Goal: Task Accomplishment & Management: Manage account settings

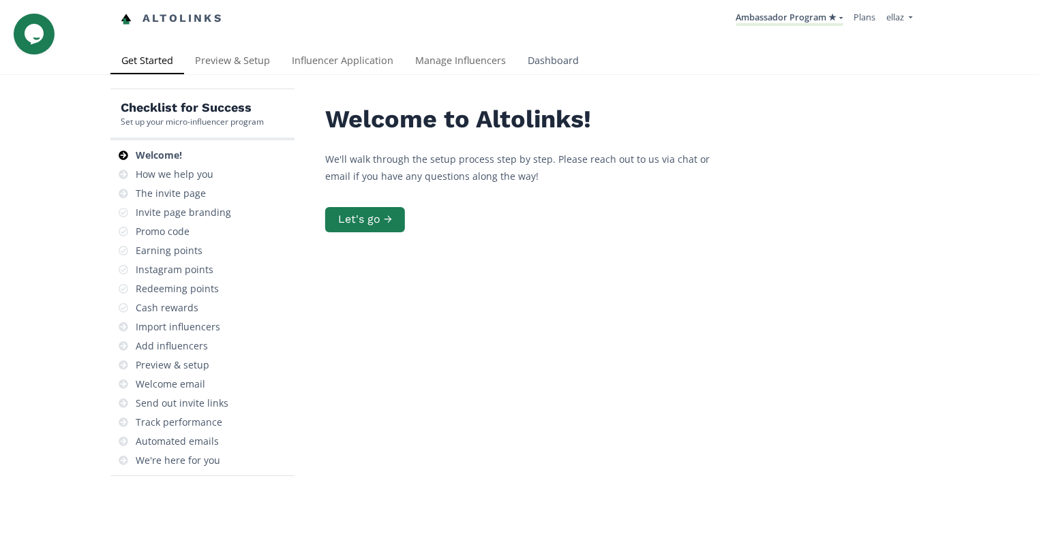
click at [534, 65] on link "Dashboard" at bounding box center [553, 61] width 73 height 27
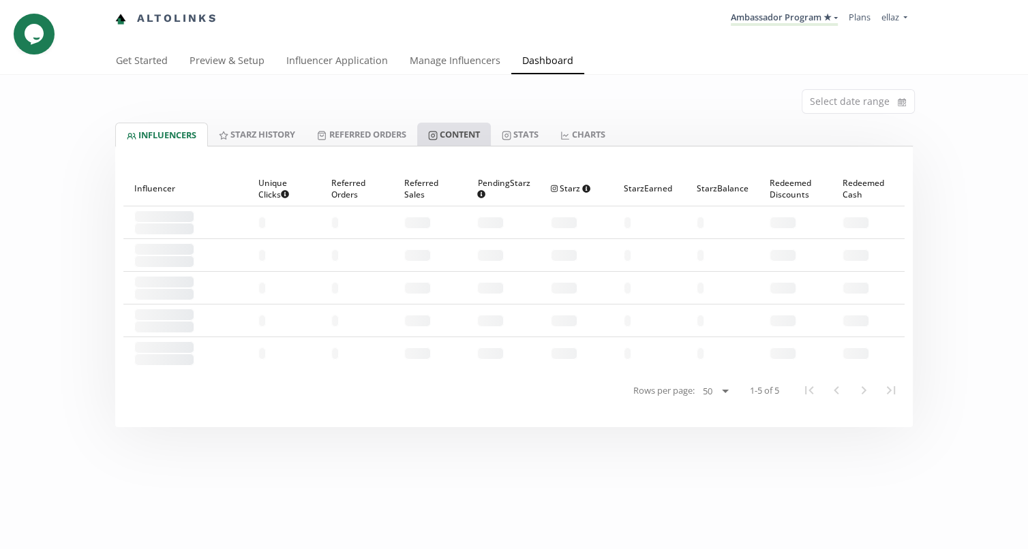
click at [465, 127] on link "Content" at bounding box center [454, 134] width 74 height 23
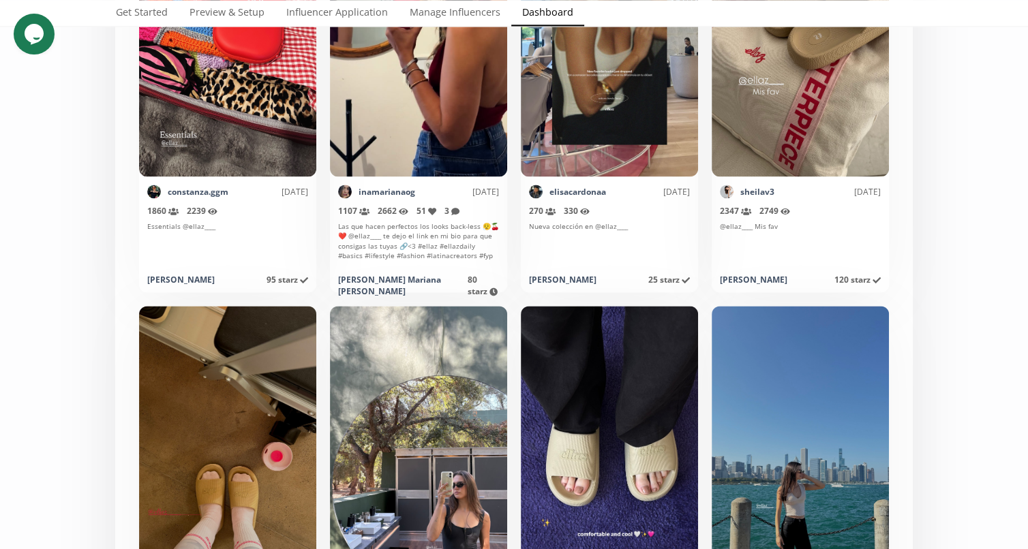
scroll to position [6875, 0]
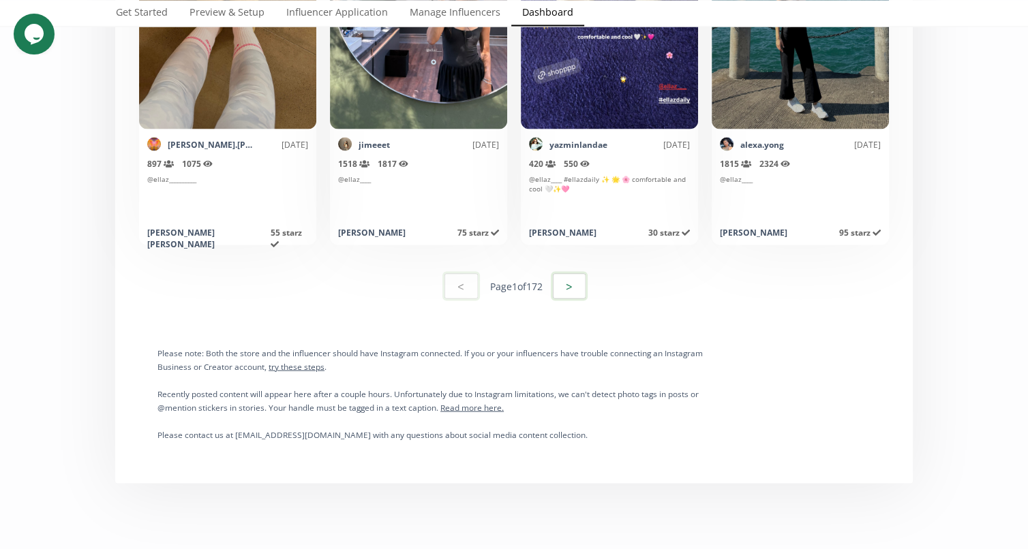
click at [579, 293] on button ">" at bounding box center [569, 285] width 37 height 29
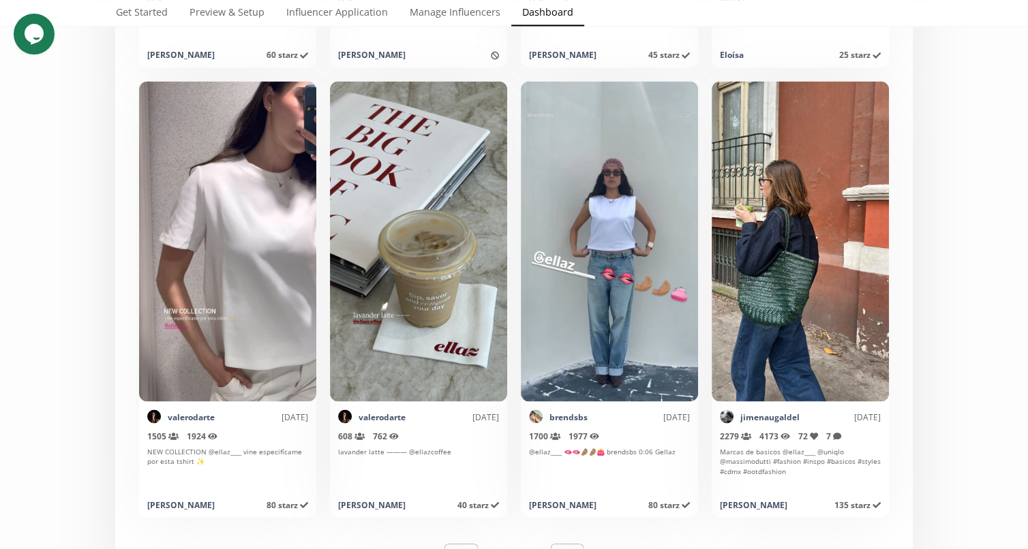
scroll to position [6910, 0]
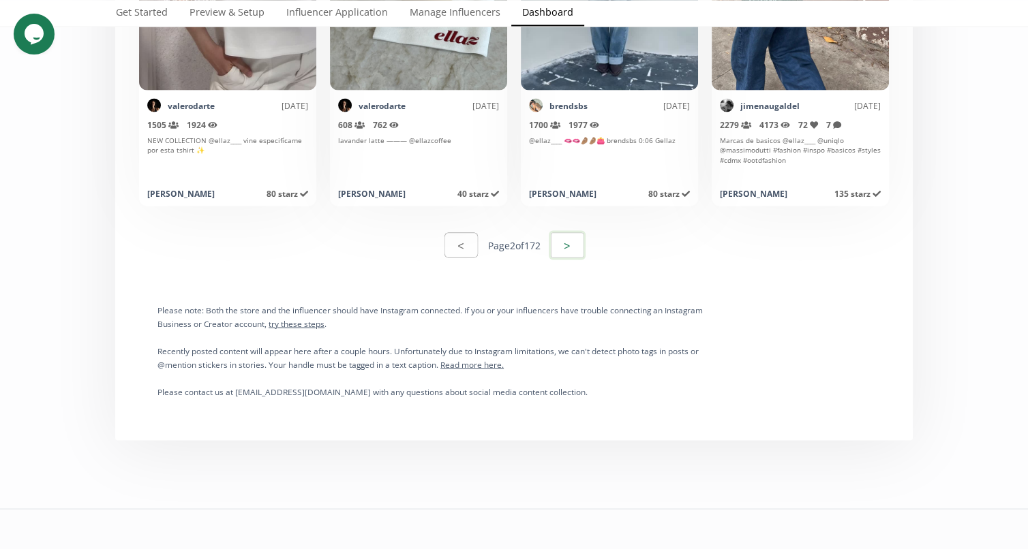
click at [564, 247] on button ">" at bounding box center [567, 244] width 37 height 29
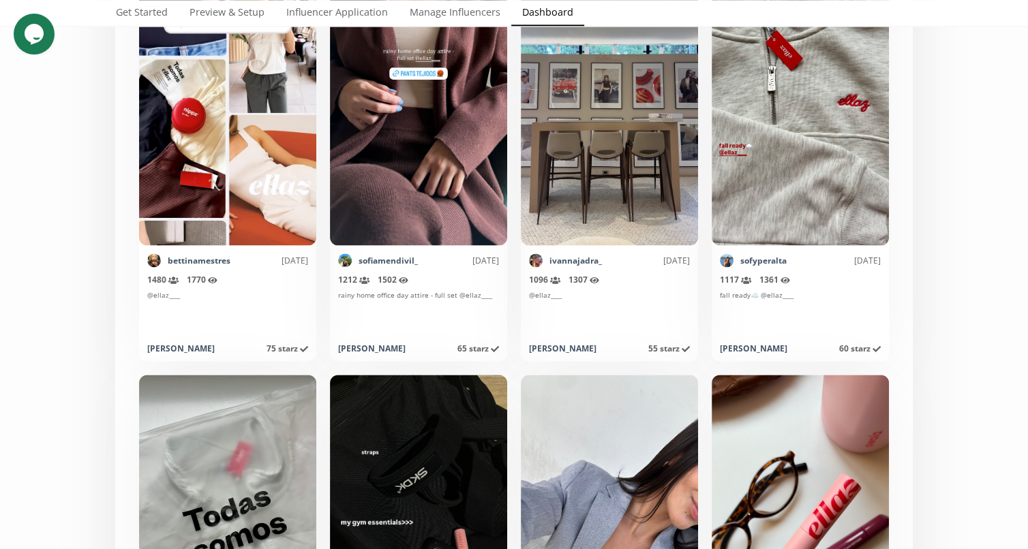
scroll to position [6464, 0]
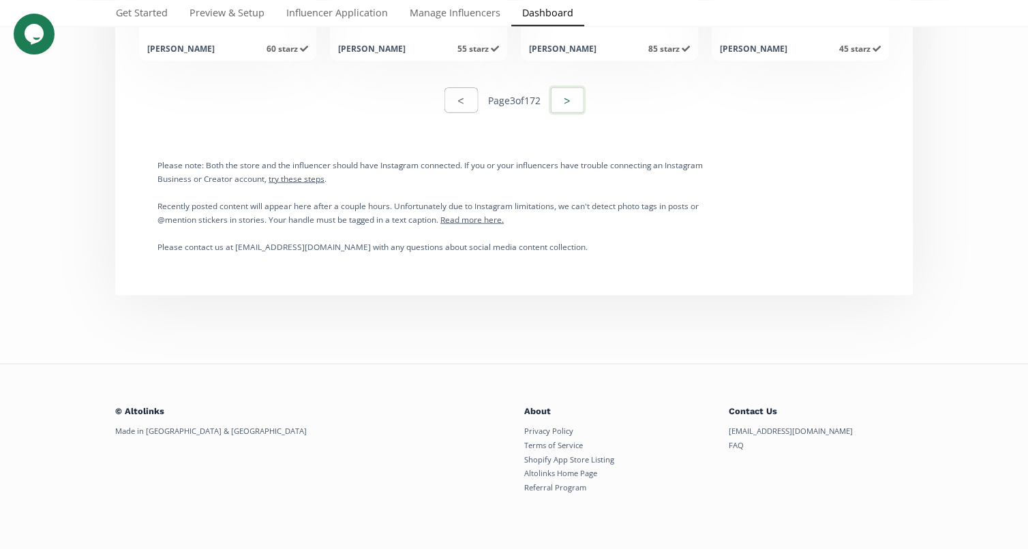
click at [566, 99] on button ">" at bounding box center [567, 100] width 37 height 29
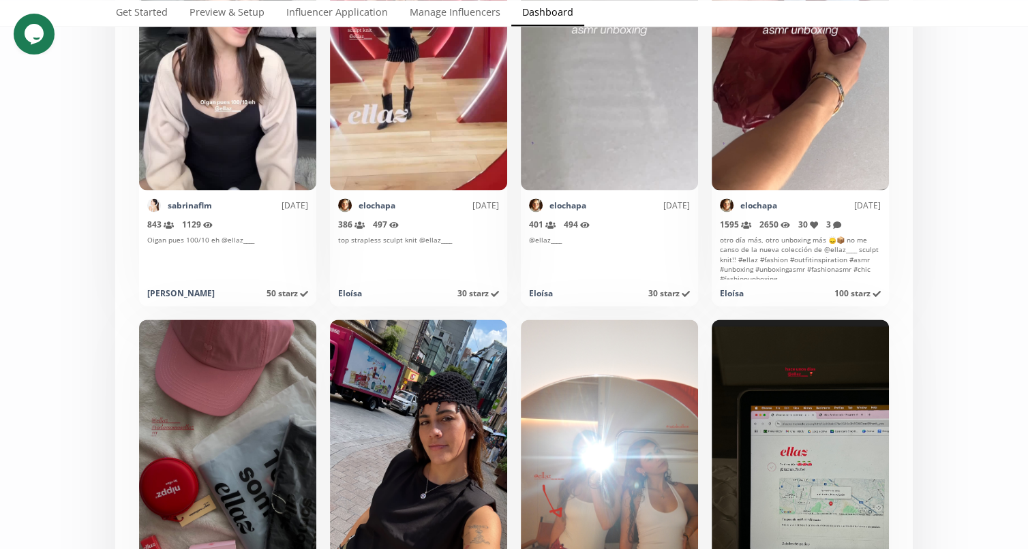
scroll to position [6676, 0]
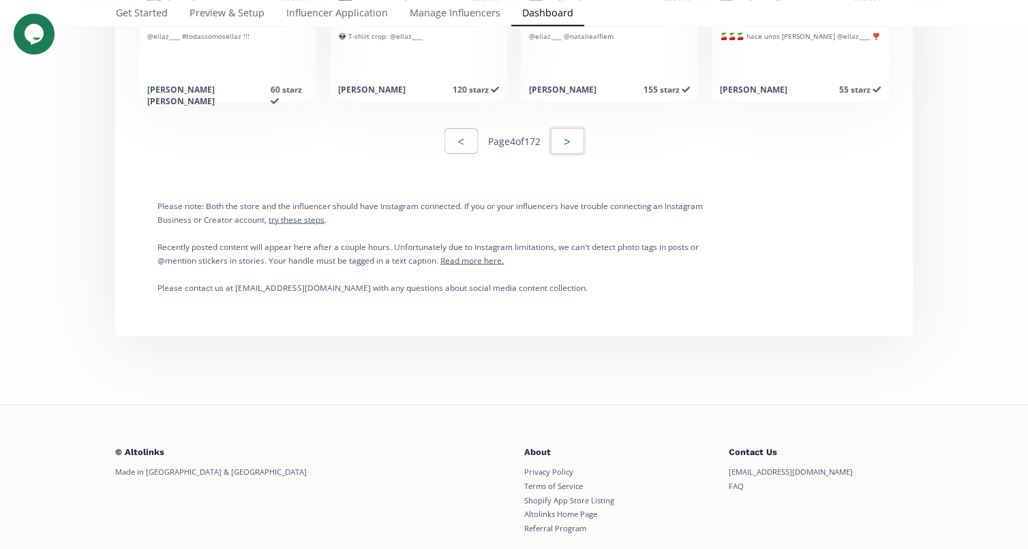
click at [574, 133] on button ">" at bounding box center [567, 141] width 37 height 29
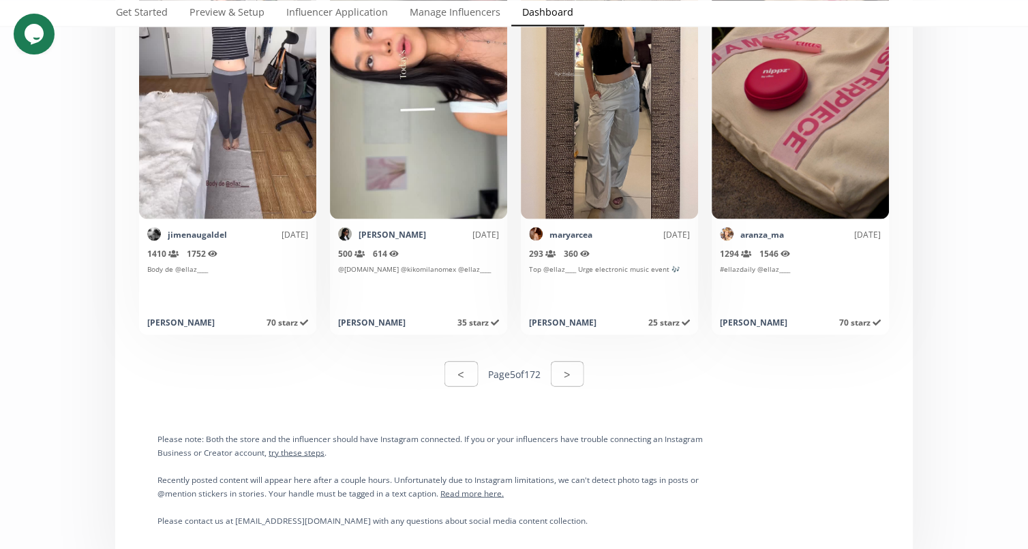
scroll to position [7035, 0]
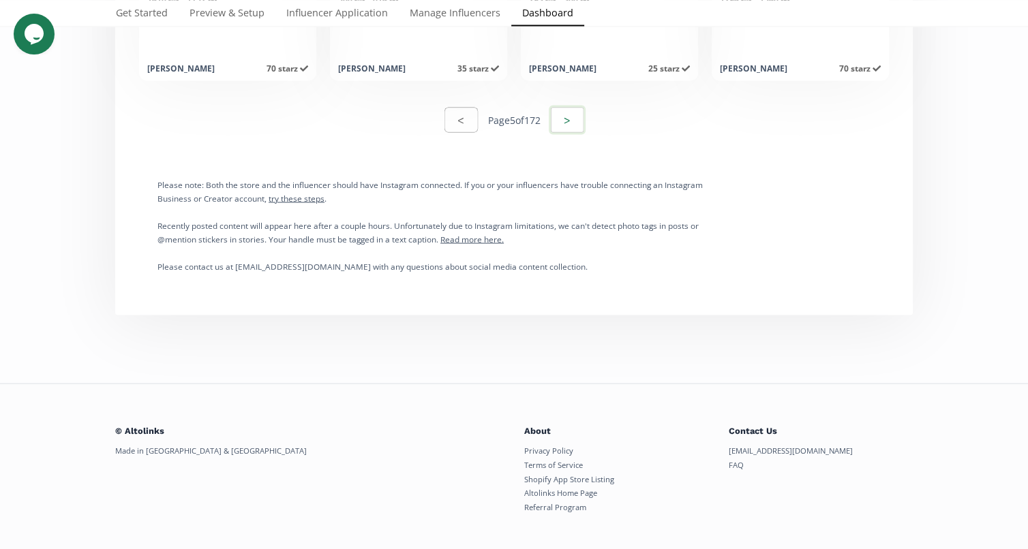
click at [567, 116] on button ">" at bounding box center [567, 120] width 37 height 29
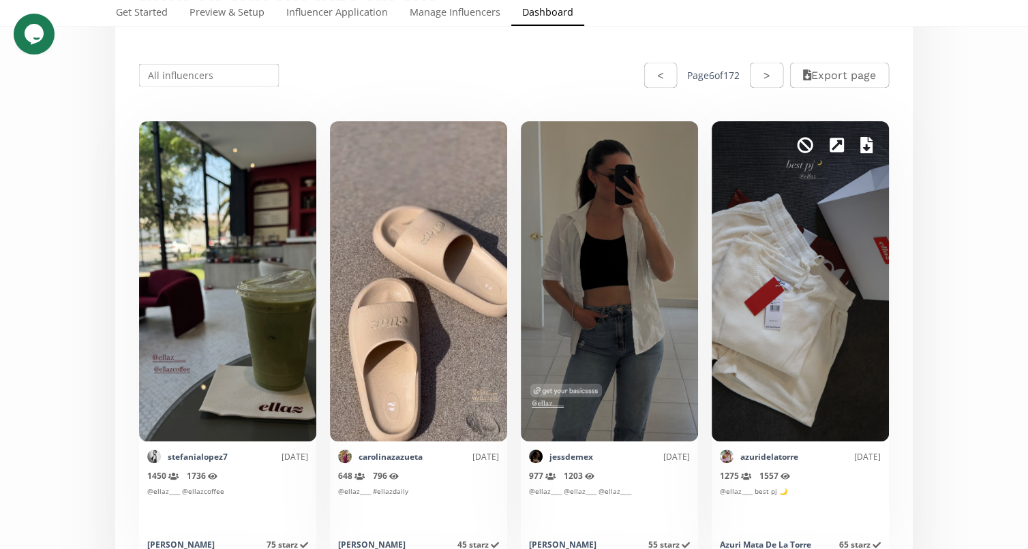
click at [866, 134] on link at bounding box center [866, 145] width 12 height 23
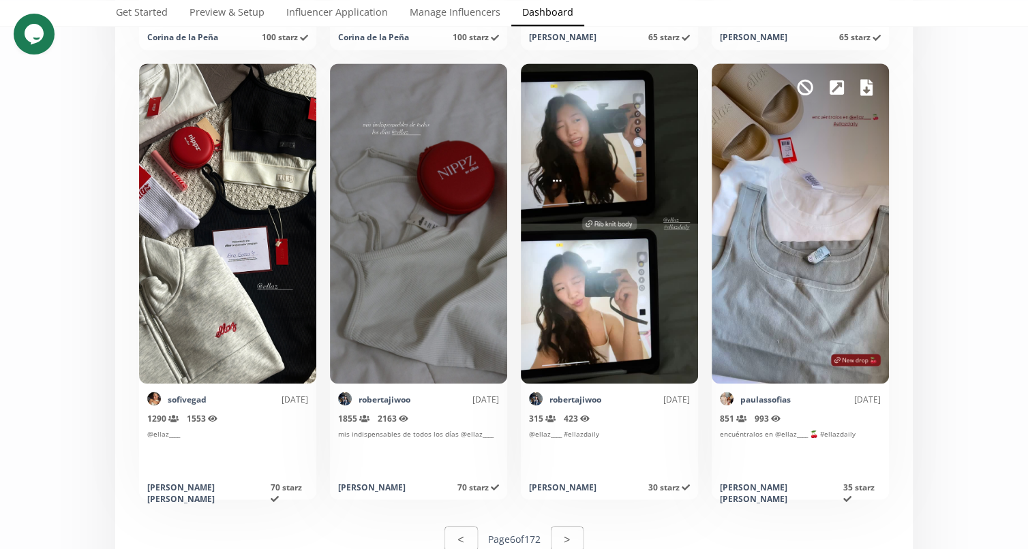
scroll to position [6589, 0]
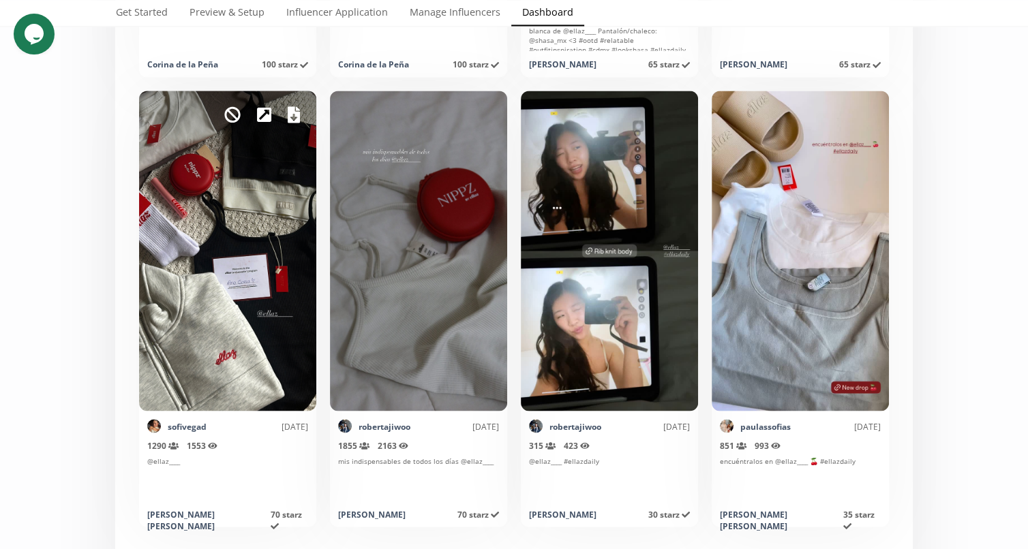
click at [290, 129] on div "Mark as invalid so that no points awarded." at bounding box center [227, 251] width 177 height 320
click at [291, 123] on link at bounding box center [294, 114] width 12 height 23
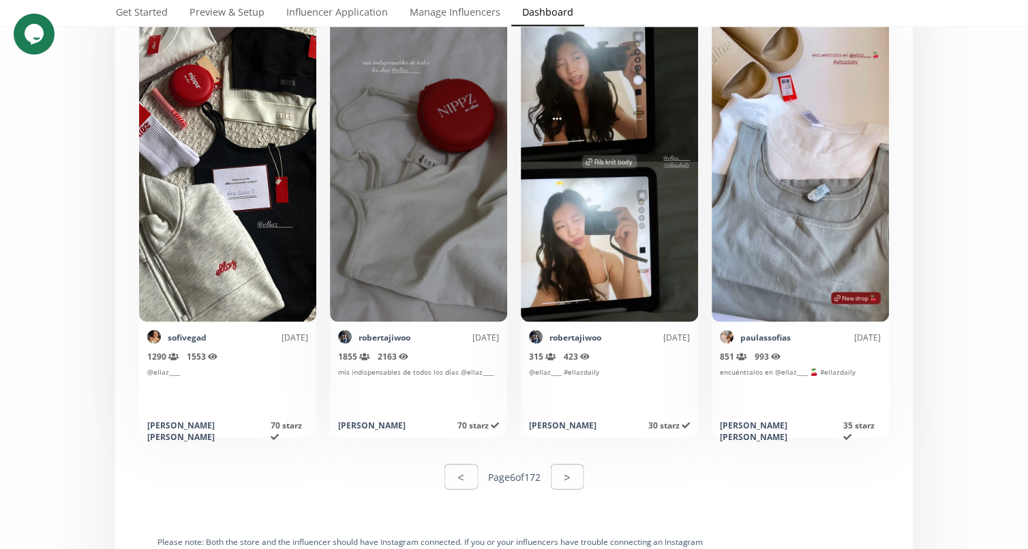
scroll to position [6584, 0]
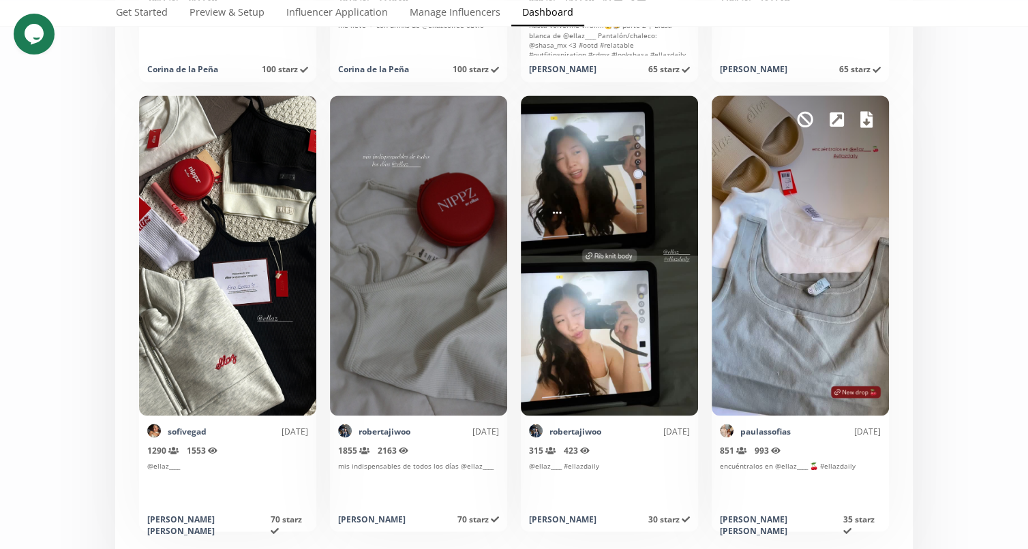
click at [859, 117] on div "Mark as invalid so that no points awarded." at bounding box center [800, 255] width 177 height 320
click at [863, 120] on icon at bounding box center [866, 119] width 12 height 16
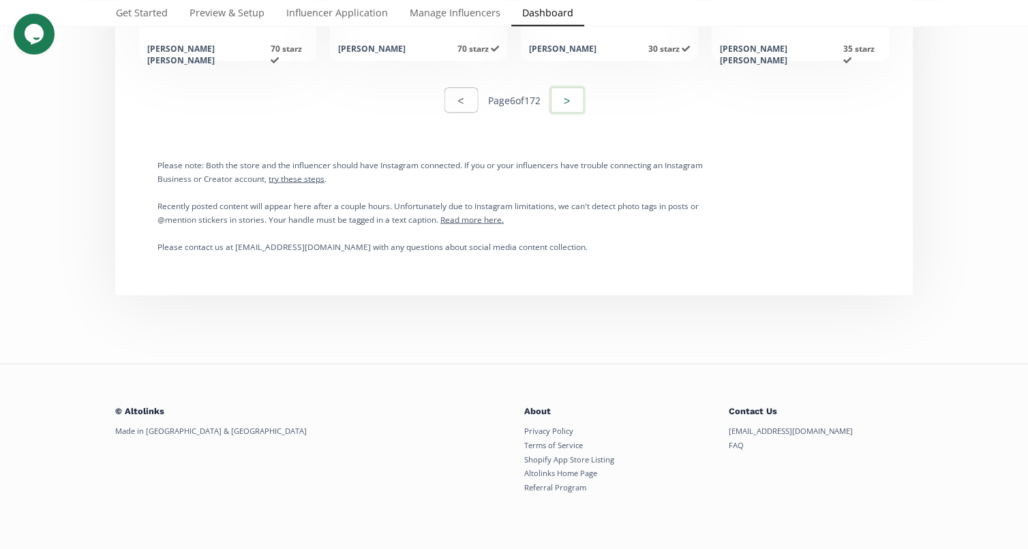
click at [567, 106] on button ">" at bounding box center [567, 100] width 37 height 29
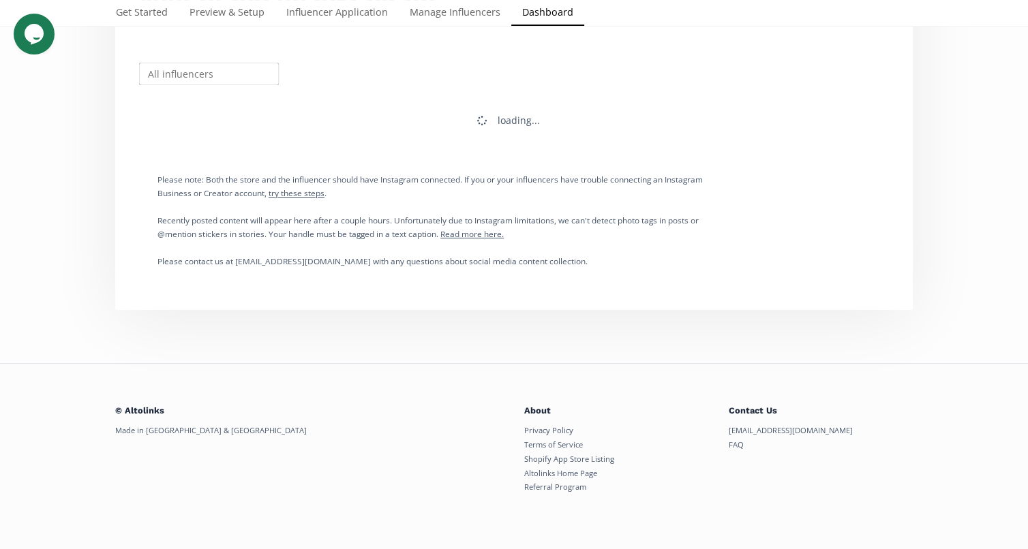
click at [980, 166] on div "Select date range INFLUENCERS Starz HISTORY Referred Orders Content Stats CHART…" at bounding box center [514, 62] width 1028 height 496
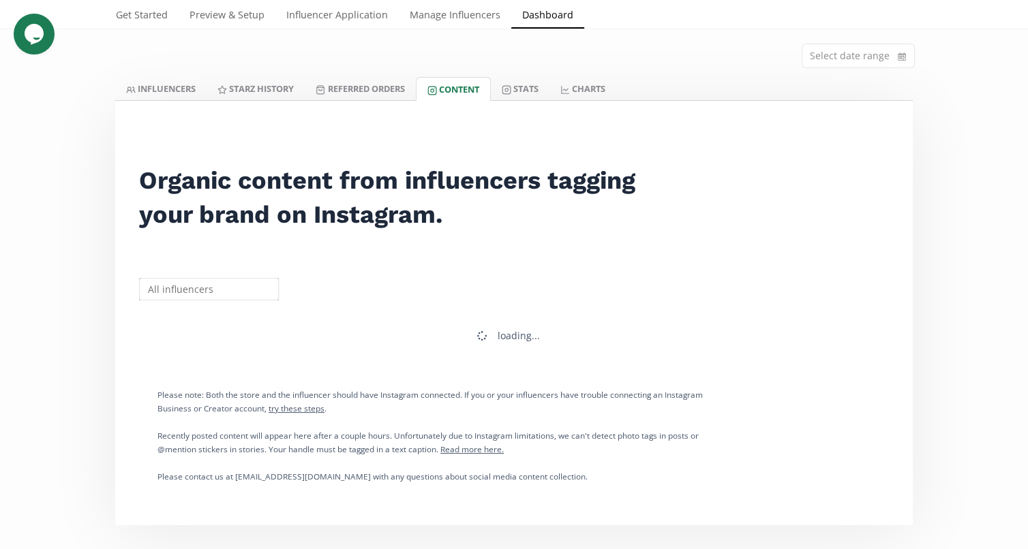
scroll to position [0, 0]
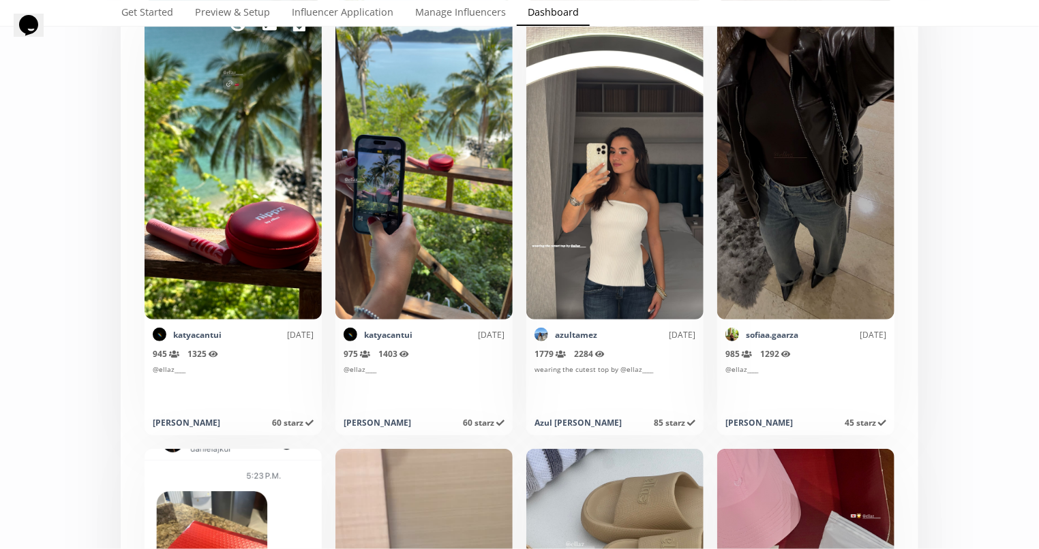
scroll to position [4341, 0]
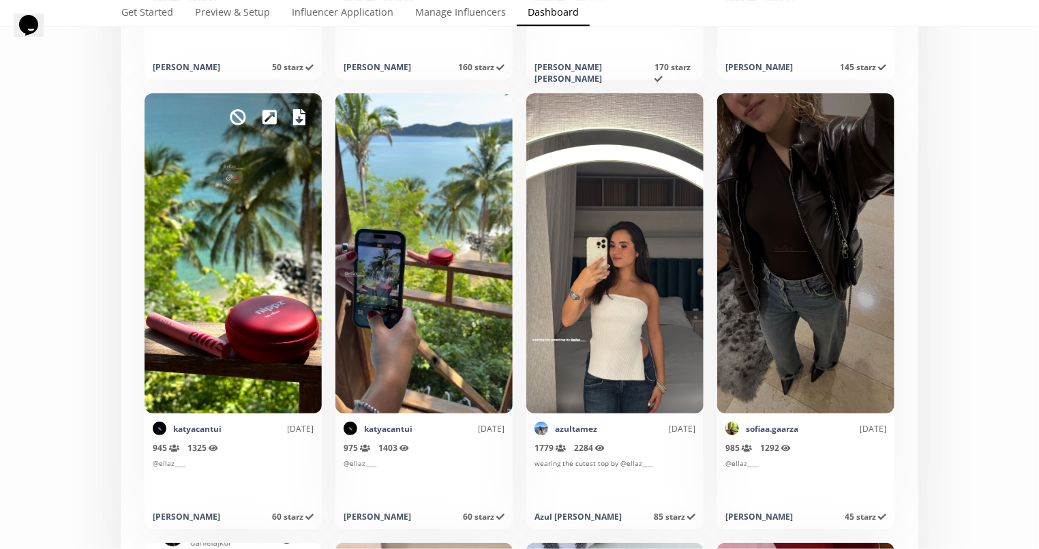
click at [293, 119] on icon at bounding box center [299, 117] width 12 height 16
